Goal: Contribute content: Add original content to the website for others to see

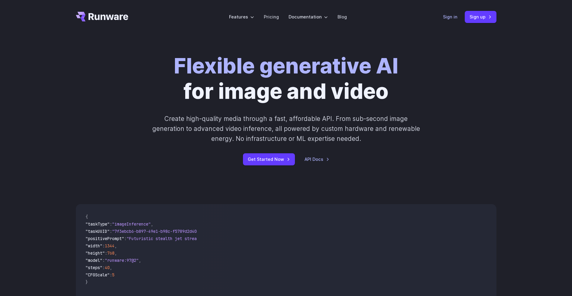
click at [453, 17] on link "Sign in" at bounding box center [450, 16] width 14 height 7
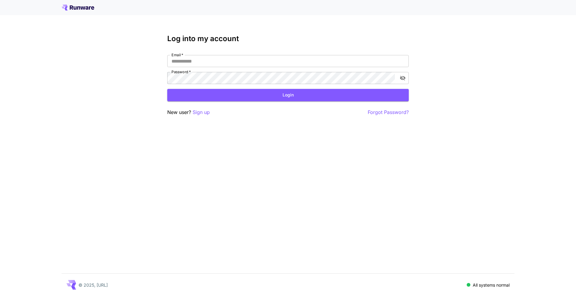
click at [0, 295] on nordpass-portal at bounding box center [0, 296] width 0 height 0
type input "**********"
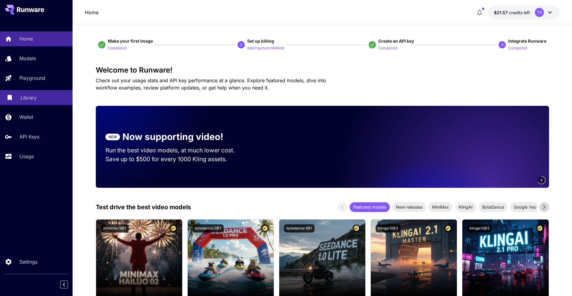
click at [46, 95] on div "Library" at bounding box center [44, 97] width 47 height 7
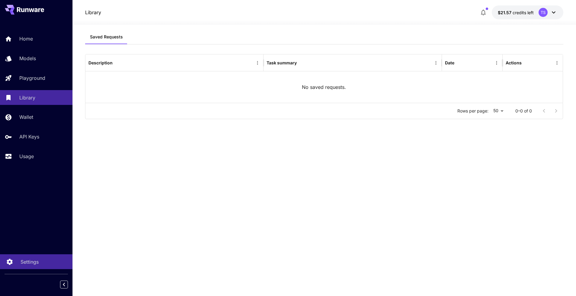
click at [40, 255] on link "Settings" at bounding box center [36, 261] width 72 height 15
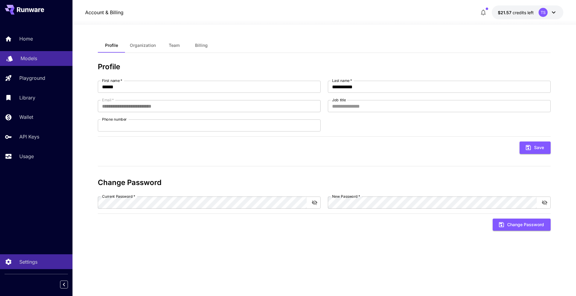
click at [18, 58] on link "Models" at bounding box center [36, 58] width 72 height 15
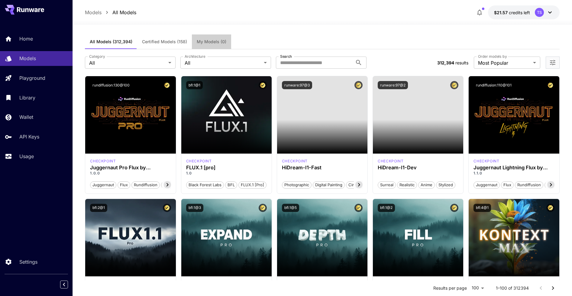
click at [201, 43] on span "My Models (0)" at bounding box center [212, 41] width 30 height 5
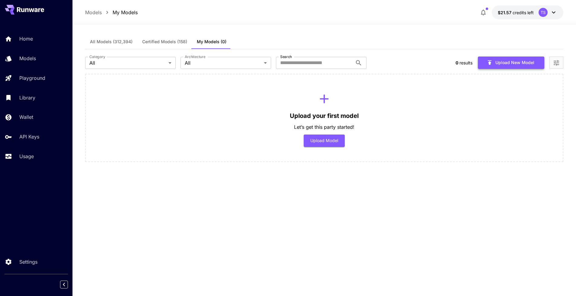
click at [513, 61] on button "Upload New Model" at bounding box center [511, 62] width 66 height 12
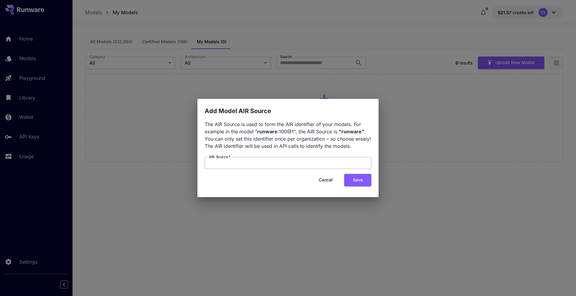
click at [266, 161] on input "AIR Source   *" at bounding box center [288, 163] width 167 height 12
click at [277, 148] on span "The AIR Source is used to form the AIR identifier of your models. For example i…" at bounding box center [288, 135] width 166 height 28
click at [317, 182] on button "Cancel" at bounding box center [325, 180] width 27 height 12
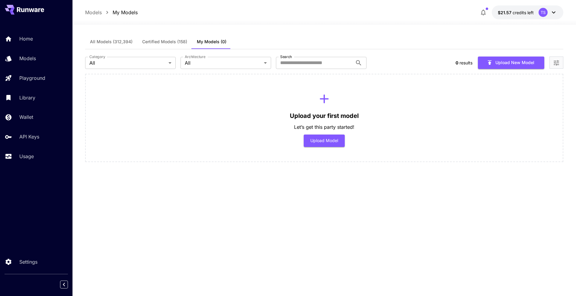
click at [169, 46] on button "Certified Models (158)" at bounding box center [164, 41] width 55 height 14
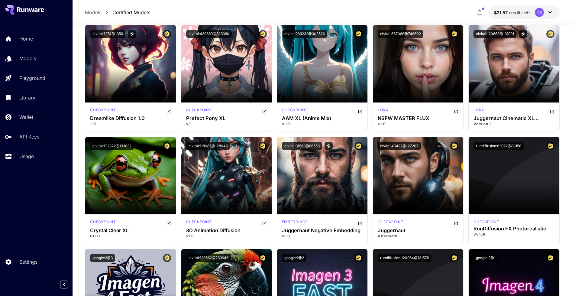
scroll to position [1029, 0]
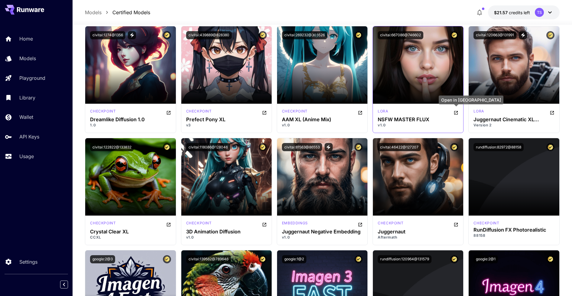
click at [456, 111] on icon "Open in CivitAI" at bounding box center [455, 112] width 5 height 5
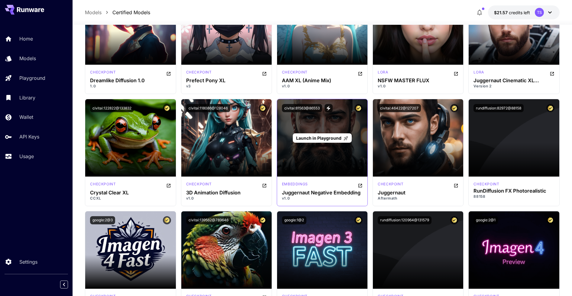
scroll to position [1068, 0]
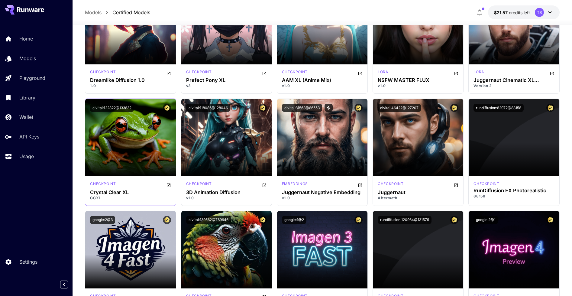
click at [171, 184] on div "checkpoint Crystal Clear XL CCXL" at bounding box center [130, 190] width 90 height 29
click at [170, 184] on icon "Open in CivitAI" at bounding box center [168, 185] width 5 height 5
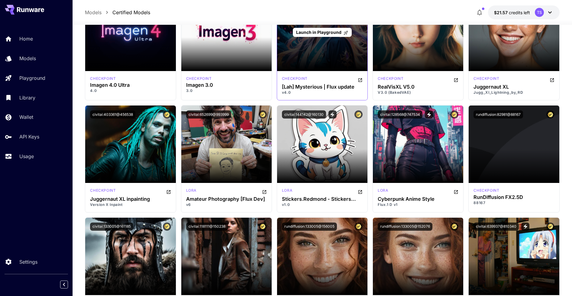
scroll to position [1354, 0]
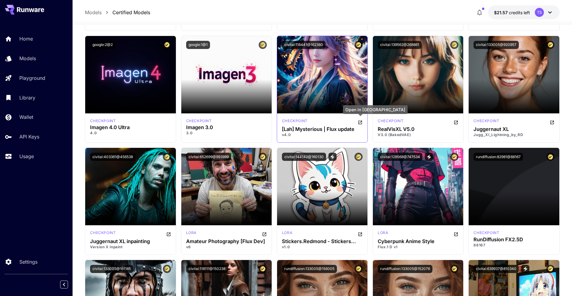
click at [358, 122] on icon "Open in CivitAI" at bounding box center [360, 122] width 4 height 4
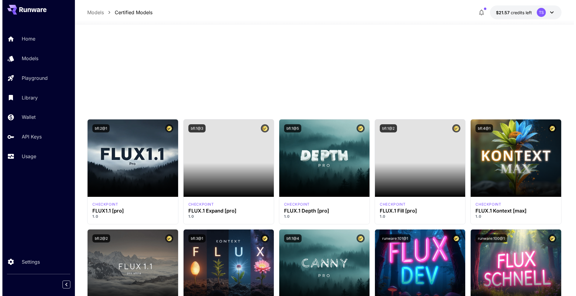
scroll to position [0, 0]
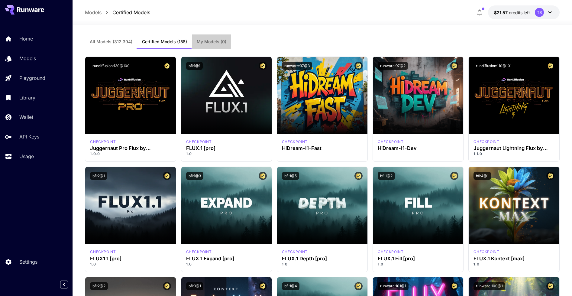
click at [225, 41] on span "My Models (0)" at bounding box center [212, 41] width 30 height 5
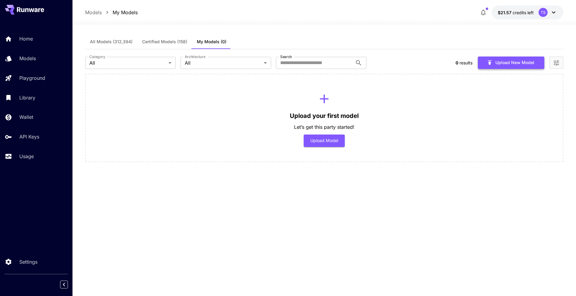
click at [507, 68] on button "Upload New Model" at bounding box center [511, 62] width 66 height 12
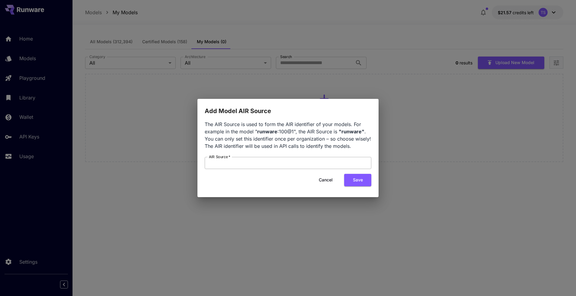
click at [277, 165] on input "AIR Source   *" at bounding box center [288, 163] width 167 height 12
type input "*****"
click at [355, 181] on button "Save" at bounding box center [357, 180] width 27 height 12
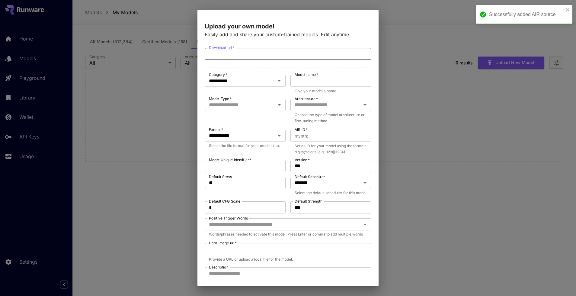
click at [269, 56] on input "Download url   *" at bounding box center [288, 54] width 167 height 12
paste input "**********"
click at [262, 75] on div "**********" at bounding box center [245, 81] width 81 height 12
type input "**********"
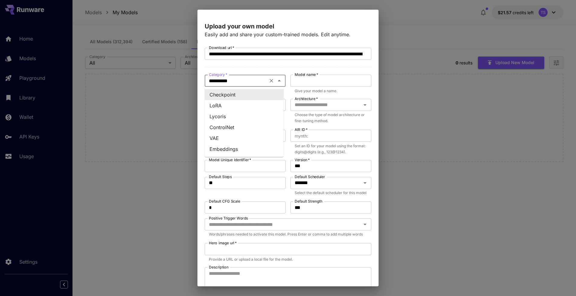
click at [249, 93] on li "Checkpoint" at bounding box center [244, 94] width 79 height 11
click at [315, 79] on input "Model name   *" at bounding box center [330, 81] width 81 height 12
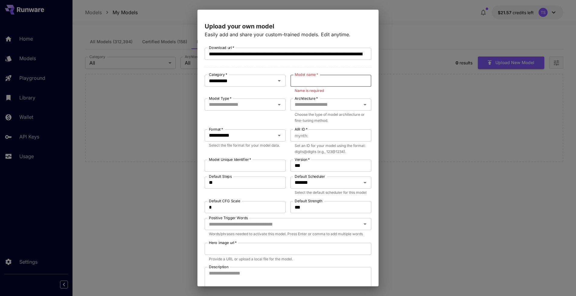
click at [309, 79] on input "Model name   *" at bounding box center [330, 81] width 81 height 12
paste input "**********"
click at [304, 101] on label "Architecture   *" at bounding box center [306, 98] width 23 height 5
type input "**********"
click at [305, 104] on input "Architecture   *" at bounding box center [325, 105] width 67 height 8
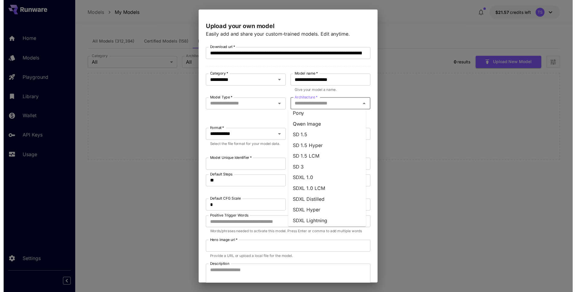
scroll to position [104, 0]
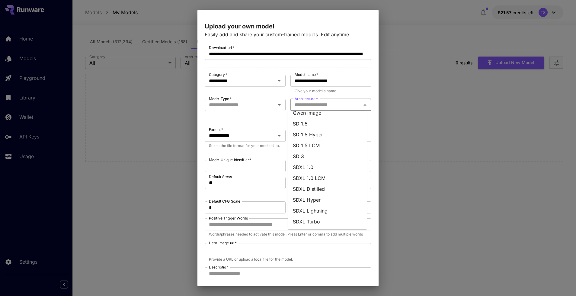
click at [320, 163] on li "SDXL 1.0" at bounding box center [327, 167] width 79 height 11
